Goal: Task Accomplishment & Management: Use online tool/utility

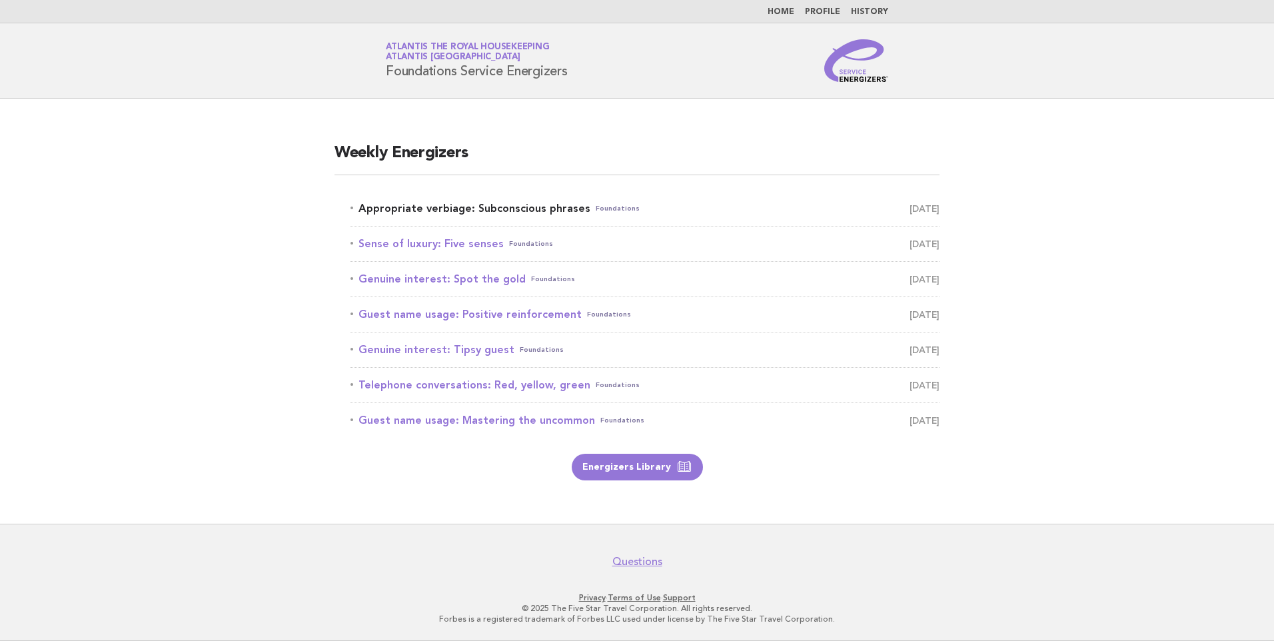
click at [518, 207] on link "Appropriate verbiage: Subconscious phrases Foundations [DATE]" at bounding box center [644, 208] width 589 height 19
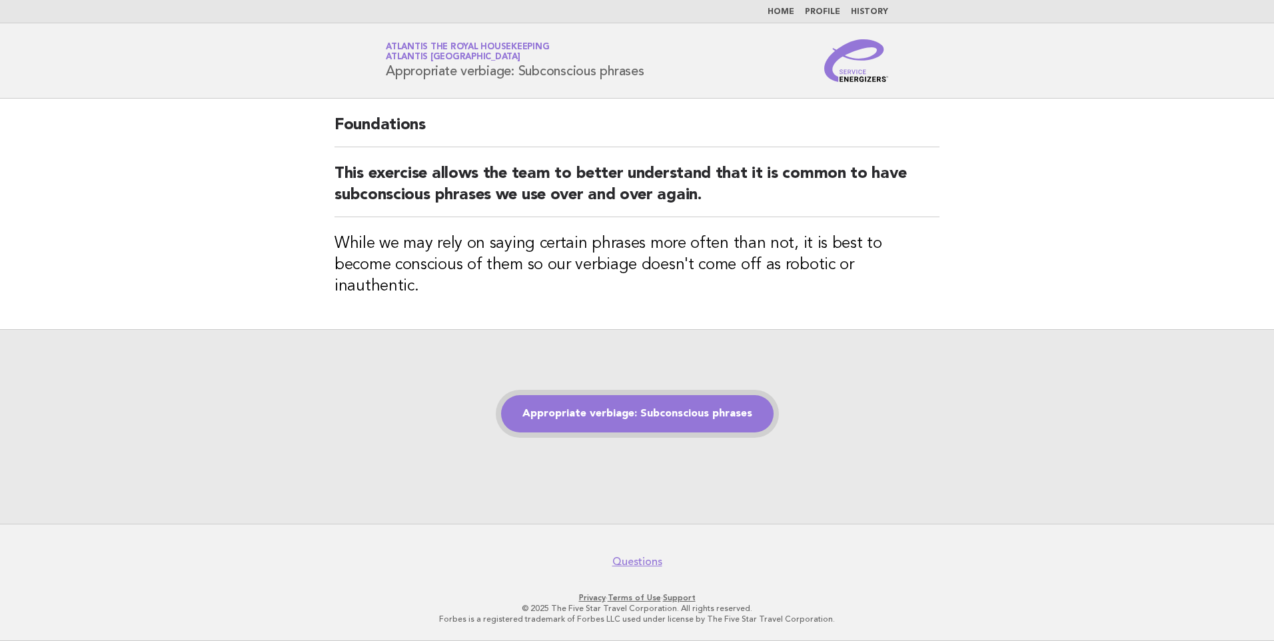
click at [622, 404] on link "Appropriate verbiage: Subconscious phrases" at bounding box center [637, 413] width 273 height 37
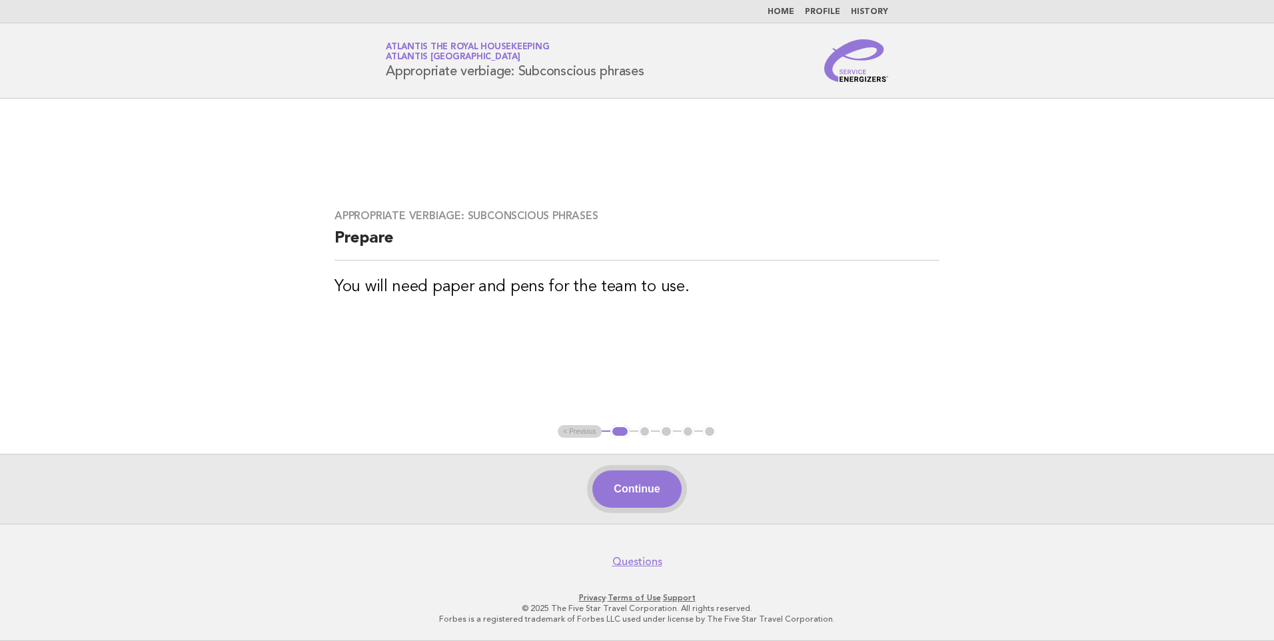
click at [643, 483] on button "Continue" at bounding box center [636, 488] width 89 height 37
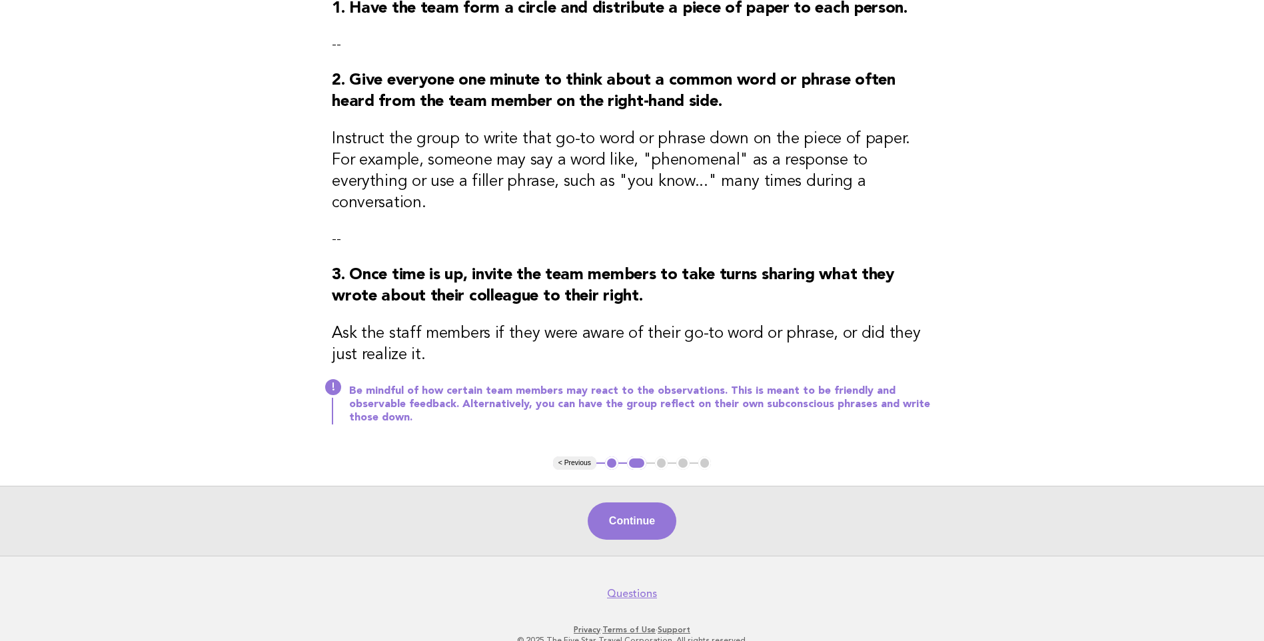
click at [612, 502] on button "Continue" at bounding box center [632, 520] width 89 height 37
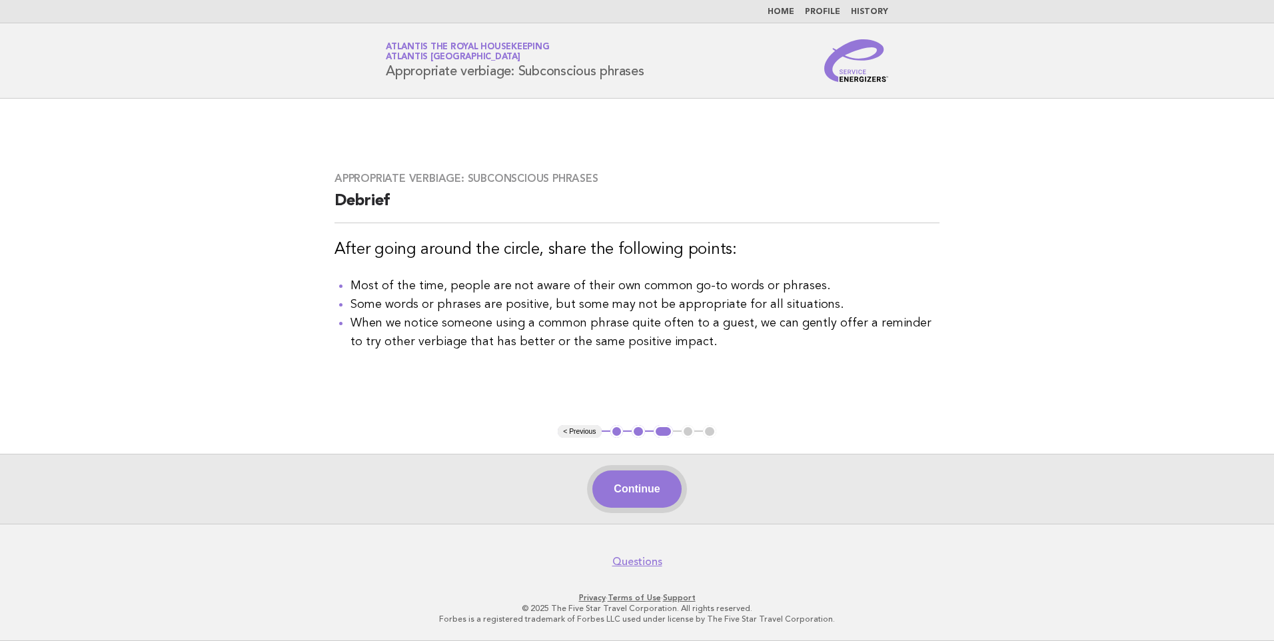
click at [640, 485] on button "Continue" at bounding box center [636, 488] width 89 height 37
